Goal: Task Accomplishment & Management: Complete application form

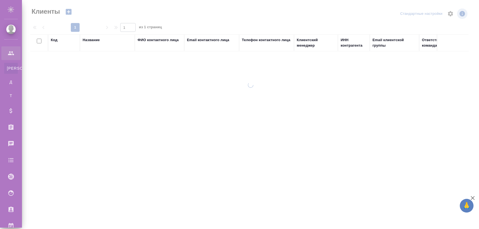
select select "RU"
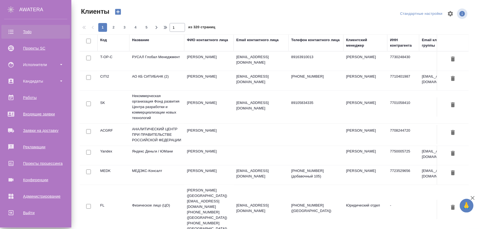
scroll to position [29, 0]
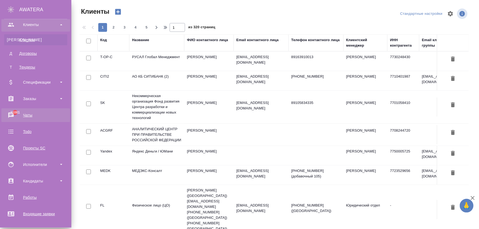
click at [27, 112] on div "Чаты" at bounding box center [35, 115] width 63 height 8
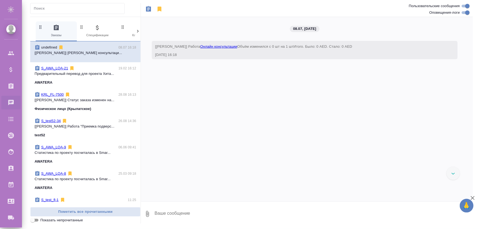
click at [180, 214] on textarea at bounding box center [313, 214] width 319 height 19
type textarea "р"
drag, startPoint x: 184, startPoint y: 213, endPoint x: 176, endPoint y: 212, distance: 8.9
click at [167, 195] on div "08.07, вторник [Жукова Дарья] Работа Онлайн консультации Объём изменился с 0 шт…" at bounding box center [307, 120] width 332 height 207
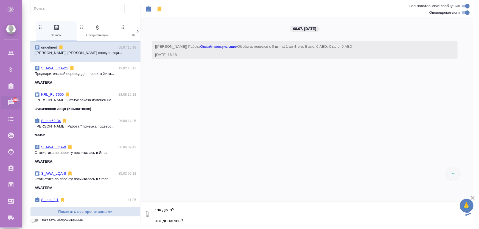
click at [184, 223] on textarea "привет! как дела? что делаешь?" at bounding box center [309, 214] width 310 height 19
click at [189, 219] on textarea "привет! как дела? что делаешь?" at bounding box center [309, 214] width 310 height 19
type textarea "привет! как дела? что делаешь?"
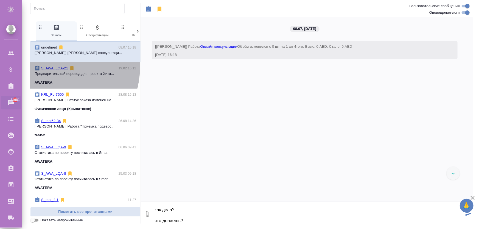
click at [54, 68] on link "S_AWA_LQA-21" at bounding box center [54, 68] width 27 height 4
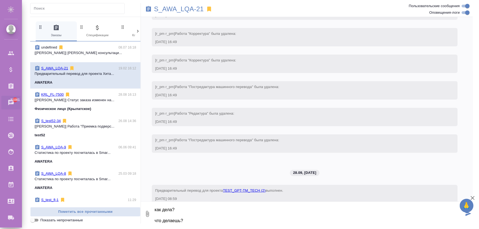
scroll to position [2697, 0]
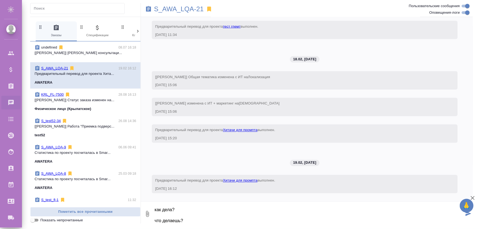
click at [60, 10] on input "text" at bounding box center [79, 9] width 91 height 8
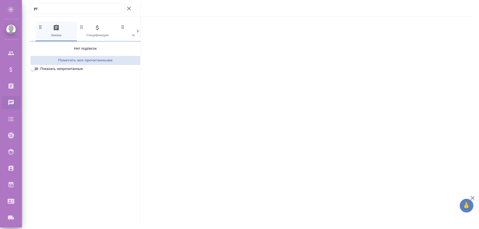
type input "у"
type input "з"
type input "п"
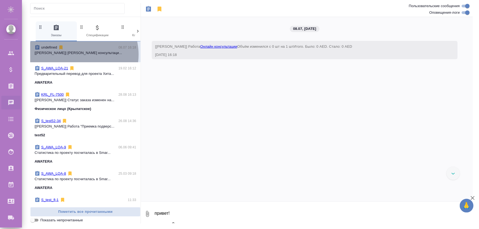
click at [77, 55] on p "[[PERSON_NAME]] [PERSON_NAME] консультаци..." at bounding box center [86, 52] width 102 height 5
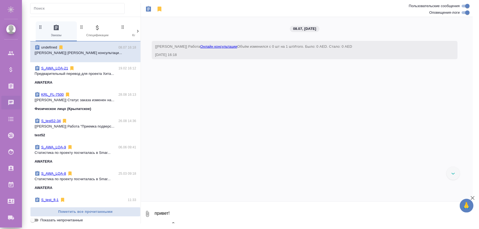
click at [66, 88] on div "S_AWA_LQA-21 19.02 16:12 Предварительный перевод для проекта Хита... AWATERA" at bounding box center [85, 75] width 110 height 26
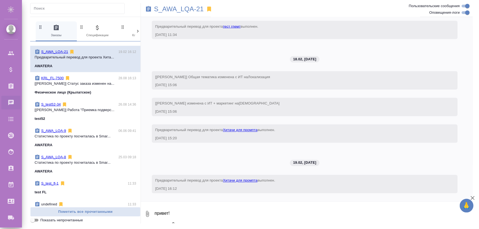
scroll to position [25, 0]
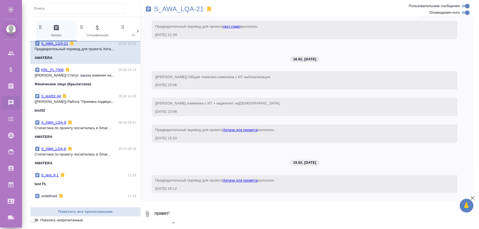
click at [74, 105] on span "S_test52-34 26.08 14:36 [Жукова Дарья] Работа "Приемка подверс... test52" at bounding box center [86, 104] width 102 height 20
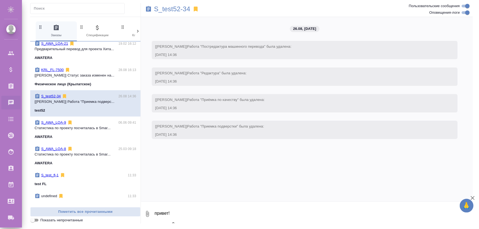
scroll to position [0, 0]
click at [77, 133] on span "S_AWA_LQA-9 06.06 09:41 Cтатистика по проекту посчиталась в Smar... AWATERA" at bounding box center [86, 130] width 102 height 20
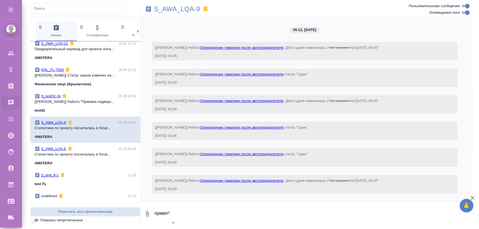
click at [74, 178] on span "S_test_fl-1 11:33 test FL" at bounding box center [86, 180] width 102 height 14
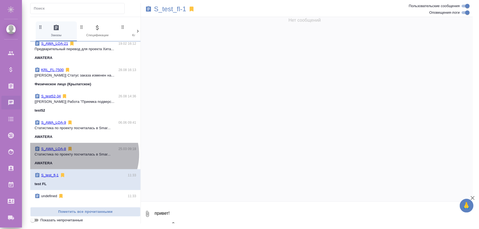
click at [81, 154] on p "Cтатистика по проекту посчиталась в Smar..." at bounding box center [86, 154] width 102 height 5
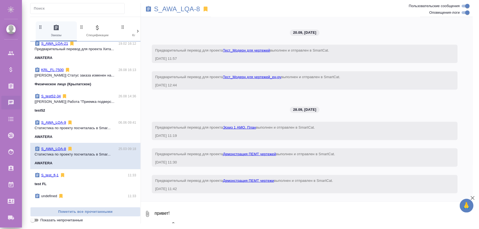
scroll to position [1273, 0]
click at [180, 211] on textarea "привет! как дела? что делаешь?" at bounding box center [313, 214] width 319 height 19
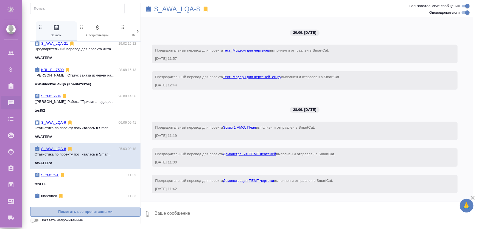
click at [84, 211] on span "Пометить все прочитанными" at bounding box center [85, 212] width 104 height 6
click at [64, 220] on span "Показать непрочитанные" at bounding box center [61, 220] width 43 height 5
click at [43, 220] on input "Показать непрочитанные" at bounding box center [33, 220] width 20 height 7
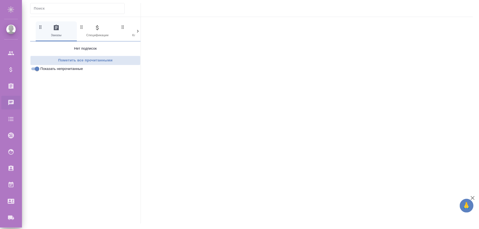
click at [43, 66] on span "Показать непрочитанные" at bounding box center [61, 68] width 43 height 5
click at [43, 66] on input "Показать непрочитанные" at bounding box center [37, 69] width 20 height 7
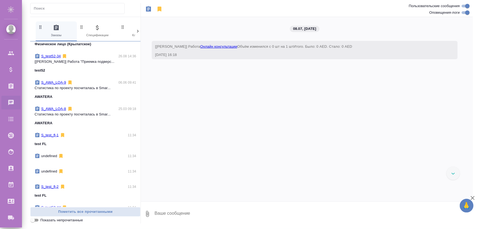
scroll to position [95, 0]
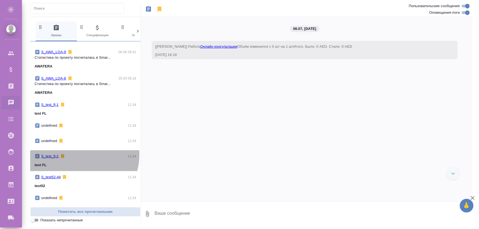
click at [75, 154] on div "S_test_fl-2 11:34" at bounding box center [86, 156] width 102 height 5
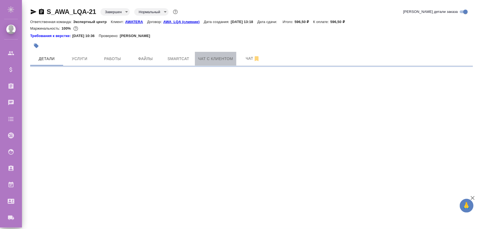
click at [221, 58] on span "Чат с клиентом" at bounding box center [215, 58] width 35 height 7
click at [242, 57] on span "Чат" at bounding box center [253, 58] width 26 height 7
click at [222, 59] on span "Чат с клиентом" at bounding box center [215, 58] width 35 height 7
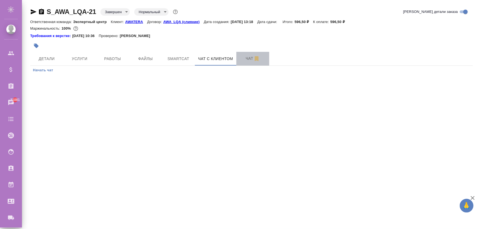
click at [243, 61] on span "Чат" at bounding box center [253, 58] width 26 height 7
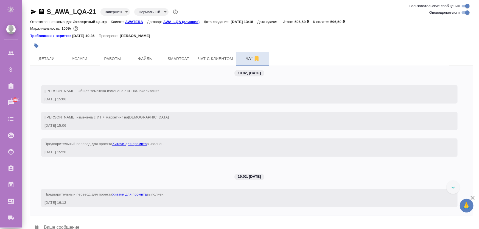
scroll to position [2605, 0]
click at [81, 227] on textarea at bounding box center [258, 228] width 430 height 19
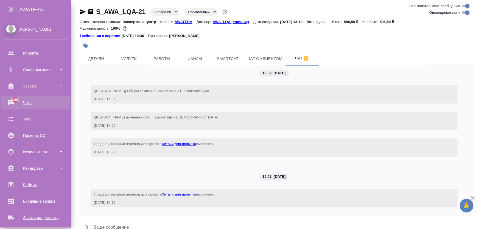
click at [24, 104] on div "Чаты" at bounding box center [35, 103] width 63 height 8
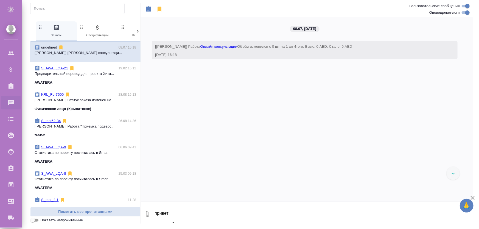
click at [136, 33] on icon at bounding box center [137, 31] width 5 height 5
drag, startPoint x: 78, startPoint y: 54, endPoint x: 71, endPoint y: 57, distance: 8.0
click at [71, 57] on span "undefined 08.07 16:18 [[PERSON_NAME]] [PERSON_NAME] консультаци..." at bounding box center [86, 52] width 102 height 14
click at [129, 52] on p "[[PERSON_NAME]] [PERSON_NAME] консультаци..." at bounding box center [86, 52] width 102 height 5
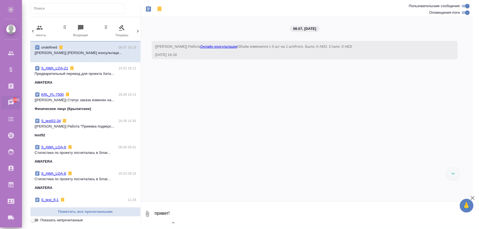
click at [94, 77] on span "S_AWA_LQA-21 19.02 16:12 Предварительный перевод для проекта Хита... AWATERA" at bounding box center [86, 76] width 102 height 20
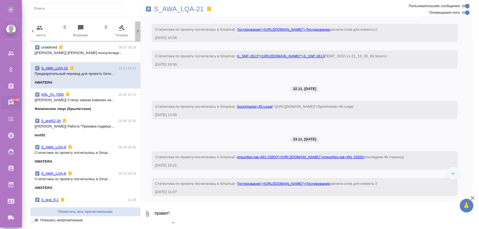
click at [136, 29] on icon at bounding box center [137, 31] width 5 height 5
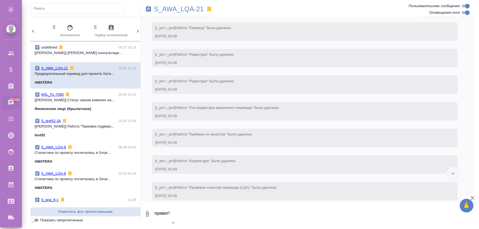
scroll to position [0, 198]
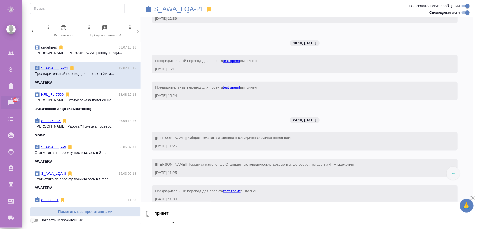
click at [136, 30] on icon at bounding box center [137, 31] width 5 height 5
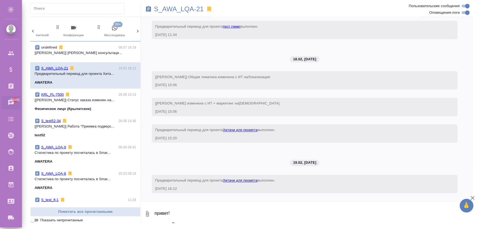
scroll to position [2697, 0]
click at [137, 30] on div "0 Заказы 0 Спецификации 0 Клиенты 0 Входящие 0 Тендеры 0 Исполнители 0 Подбор и…" at bounding box center [85, 31] width 110 height 20
click at [113, 30] on icon "button" at bounding box center [114, 27] width 5 height 5
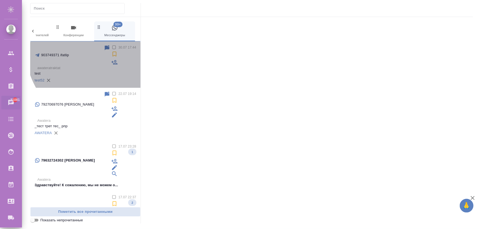
click at [117, 47] on label at bounding box center [117, 48] width 0 height 4
click at [112, 47] on input "checkbox" at bounding box center [114, 48] width 4 height 4
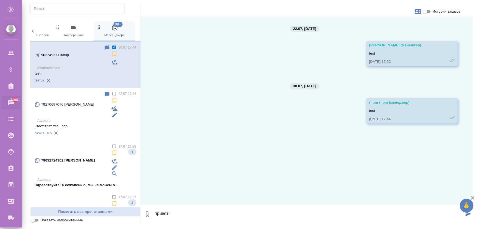
click at [117, 47] on label at bounding box center [117, 48] width 0 height 4
click at [112, 47] on input "checkbox" at bounding box center [114, 48] width 4 height 4
click at [117, 47] on label at bounding box center [117, 48] width 0 height 4
click at [112, 47] on input "checkbox" at bounding box center [114, 48] width 4 height 4
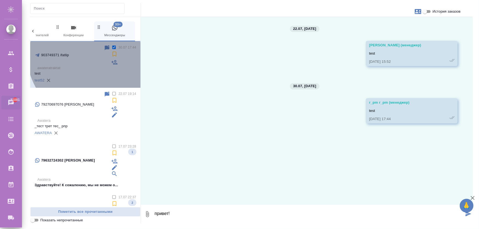
click at [117, 48] on label at bounding box center [117, 48] width 0 height 4
click at [112, 48] on input "checkbox" at bounding box center [114, 48] width 4 height 4
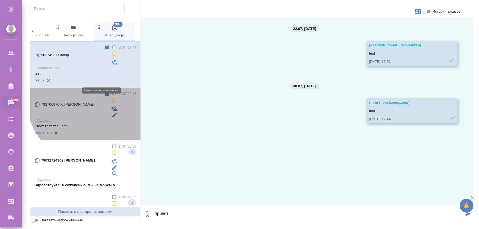
click at [105, 92] on icon at bounding box center [107, 94] width 5 height 5
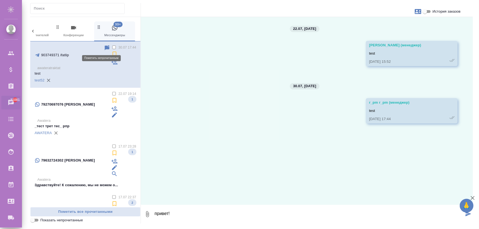
click at [105, 49] on icon at bounding box center [107, 47] width 5 height 5
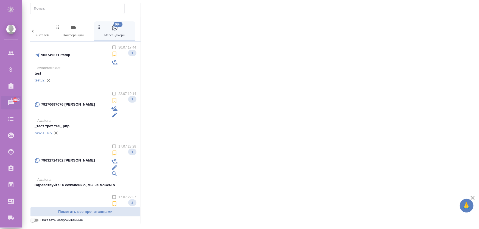
drag, startPoint x: 110, startPoint y: 54, endPoint x: 89, endPoint y: 59, distance: 20.9
click at [90, 71] on p "test" at bounding box center [86, 73] width 102 height 5
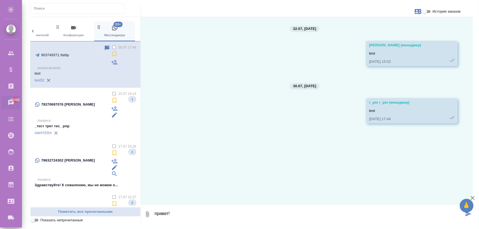
click at [97, 129] on div "AWATERA" at bounding box center [86, 133] width 102 height 8
type textarea "с"
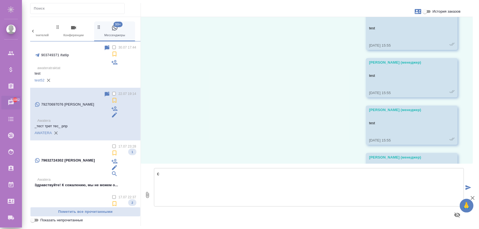
click at [96, 144] on div "79632724302 [PERSON_NAME]" at bounding box center [73, 160] width 77 height 33
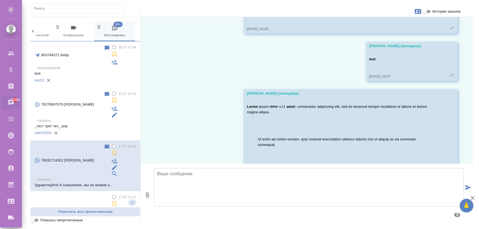
scroll to position [0, 0]
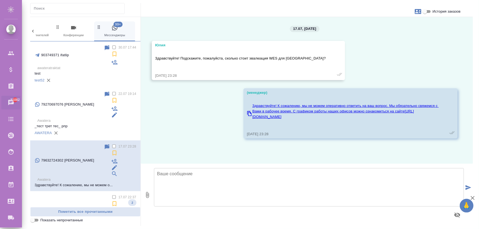
click at [97, 195] on div "79165553033 [PERSON_NAME]" at bounding box center [73, 211] width 77 height 33
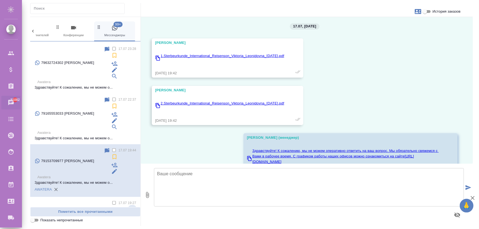
scroll to position [100, 0]
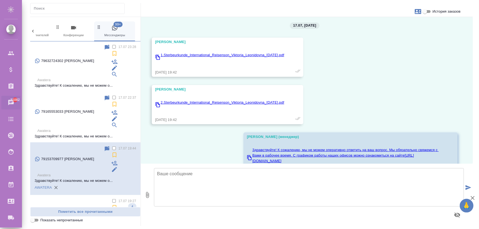
drag, startPoint x: 86, startPoint y: 93, endPoint x: 91, endPoint y: 121, distance: 28.1
click at [87, 198] on div "79263447660 [PERSON_NAME]" at bounding box center [73, 211] width 77 height 27
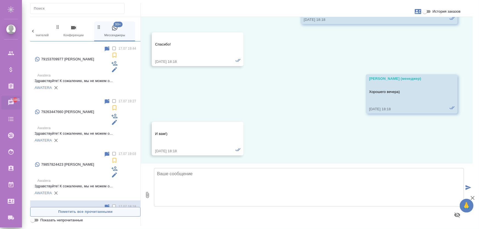
scroll to position [1251, 0]
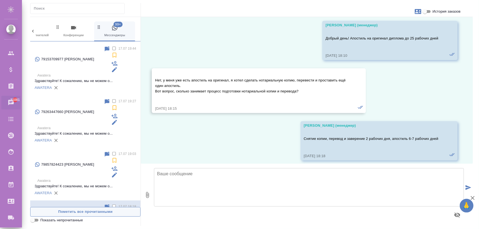
click at [90, 210] on span "Пометить все прочитанными" at bounding box center [85, 212] width 104 height 6
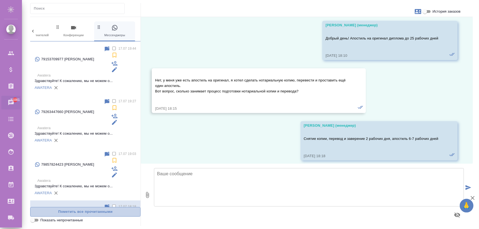
click at [85, 213] on span "Пометить все прочитанными" at bounding box center [85, 212] width 104 height 6
click at [36, 219] on input "Показать непрочитанные" at bounding box center [33, 220] width 20 height 7
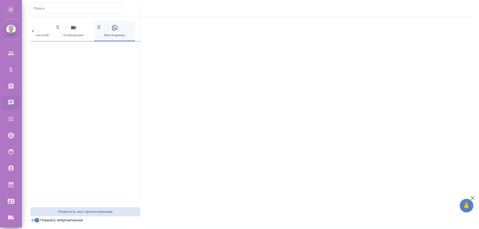
scroll to position [0, 0]
click at [35, 221] on input "Показать непрочитанные" at bounding box center [37, 220] width 20 height 7
checkbox input "false"
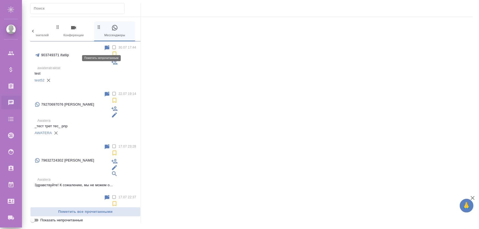
click at [105, 49] on icon at bounding box center [107, 47] width 5 height 5
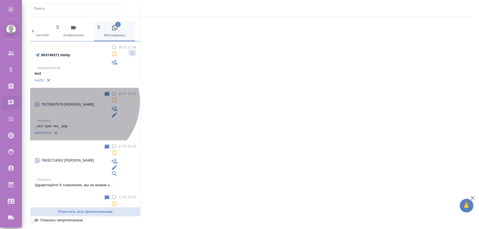
click at [77, 118] on p "Awatera" at bounding box center [86, 120] width 99 height 5
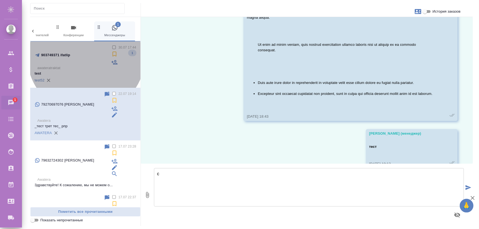
click at [86, 65] on p "awateratraktat" at bounding box center [86, 67] width 99 height 5
type textarea "привет!"
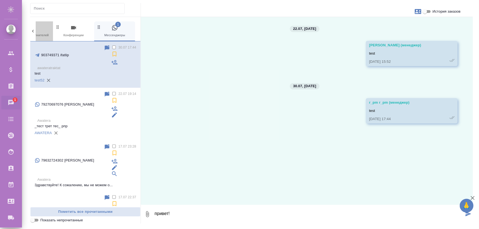
click at [44, 30] on span "0 Подбор исполнителей" at bounding box center [32, 30] width 37 height 13
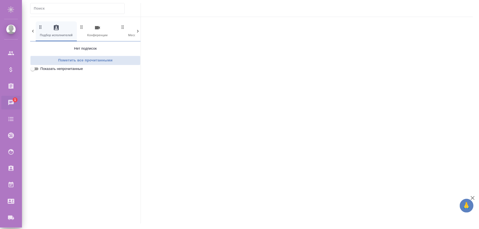
click at [33, 32] on icon at bounding box center [33, 31] width 2 height 3
click at [34, 29] on icon at bounding box center [32, 31] width 5 height 5
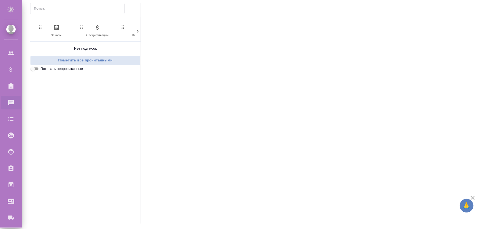
click at [34, 29] on div "0 Заказы 0 Спецификации 0 Клиенты 0 Входящие 0 Тендеры 0 Исполнители 0 Подбор и…" at bounding box center [85, 31] width 110 height 20
click at [71, 30] on span "0 Заказы" at bounding box center [56, 30] width 37 height 13
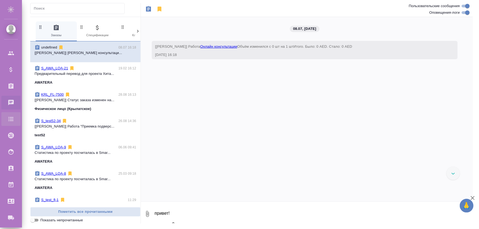
click at [11, 118] on div "Todo" at bounding box center [4, 119] width 14 height 8
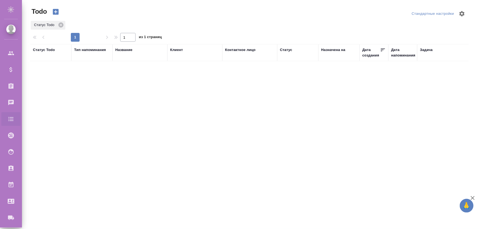
click at [53, 12] on icon "button" at bounding box center [56, 12] width 6 height 6
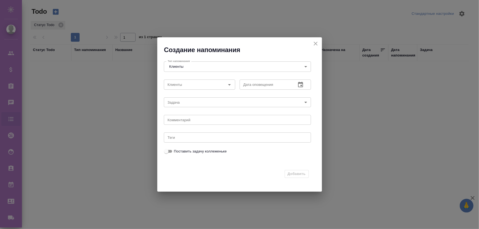
click at [190, 103] on body "🙏 .cls-1 fill:#fff; AWATERA [PERSON_NAME] Спецификации Заказы 0 Чаты Todo Проек…" at bounding box center [239, 136] width 479 height 273
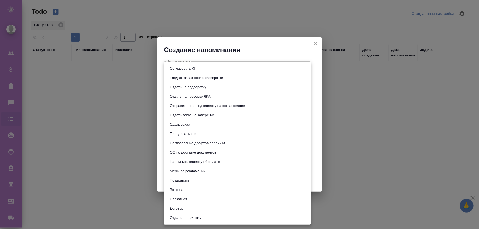
click at [187, 69] on button "Согласовать КП" at bounding box center [183, 69] width 30 height 6
type input "Согласовать КП"
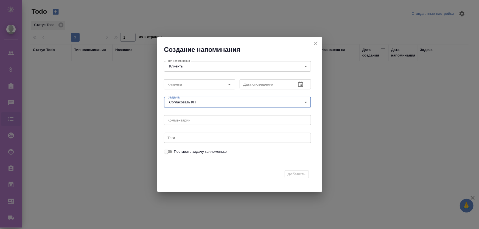
click at [296, 176] on div "Добавить" at bounding box center [236, 174] width 145 height 8
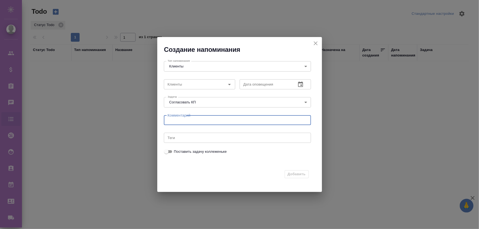
click at [184, 122] on textarea at bounding box center [237, 120] width 139 height 4
type textarea "про"
click at [176, 136] on input "Теги" at bounding box center [231, 137] width 133 height 7
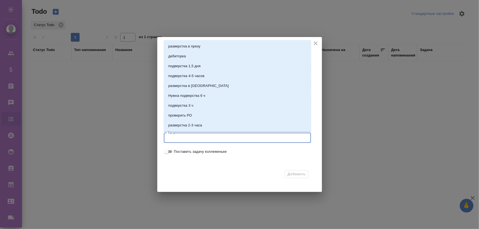
click at [190, 152] on span "Поставить задачу коллеженьке" at bounding box center [200, 151] width 53 height 5
click at [176, 152] on input "Поставить задачу коллеженьке" at bounding box center [166, 151] width 20 height 7
checkbox input "true"
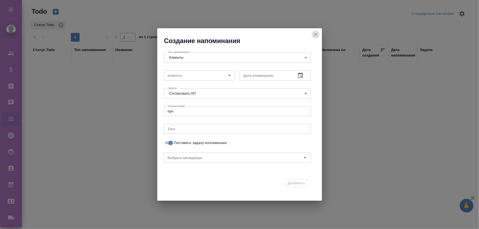
click at [314, 32] on icon "close" at bounding box center [315, 34] width 7 height 7
checkbox input "false"
